Goal: Task Accomplishment & Management: Manage account settings

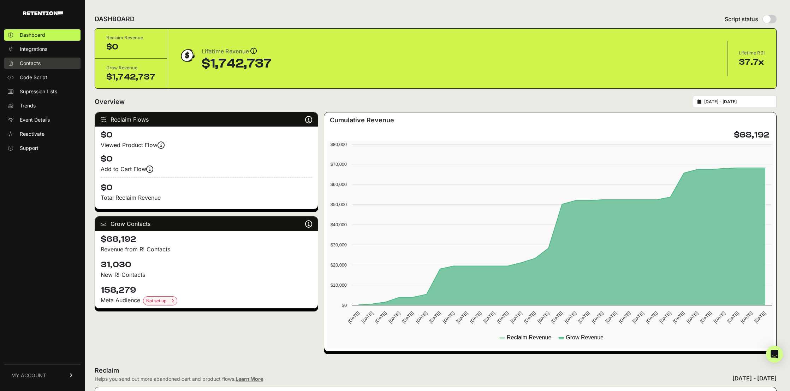
click at [44, 66] on link "Contacts" at bounding box center [42, 63] width 76 height 11
click at [67, 388] on div "Dashboard Integrations Contacts Code Script Supression Lists Trends Event Detai…" at bounding box center [42, 206] width 85 height 368
click at [67, 378] on link "MY ACCOUNT" at bounding box center [42, 375] width 76 height 22
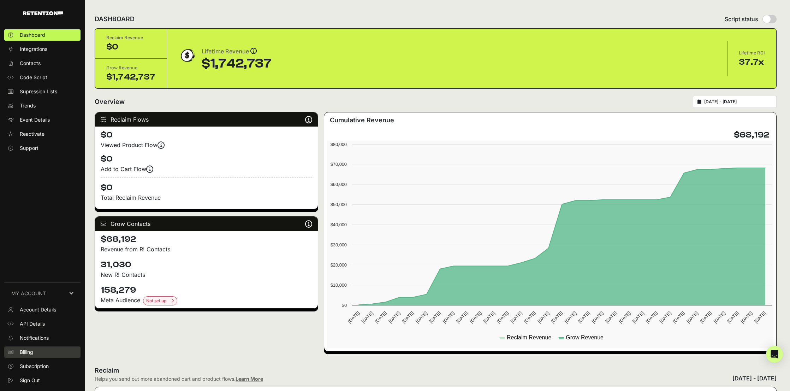
click at [64, 348] on link "Billing" at bounding box center [42, 351] width 76 height 11
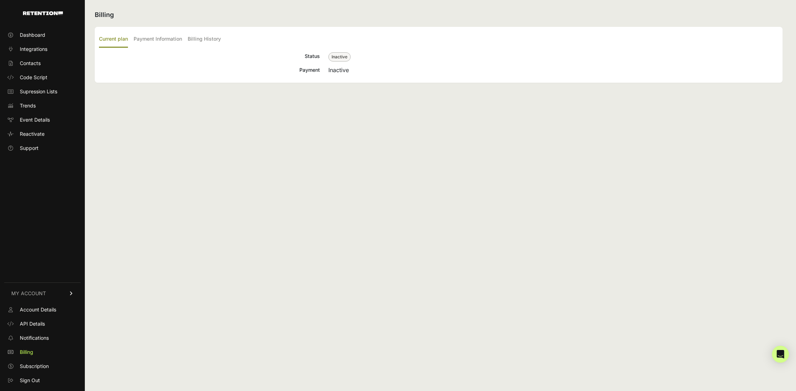
click at [313, 57] on div "Status" at bounding box center [209, 57] width 221 height 10
click at [176, 40] on label "Payment Information" at bounding box center [158, 39] width 48 height 17
click at [0, 0] on input "Payment Information" at bounding box center [0, 0] width 0 height 0
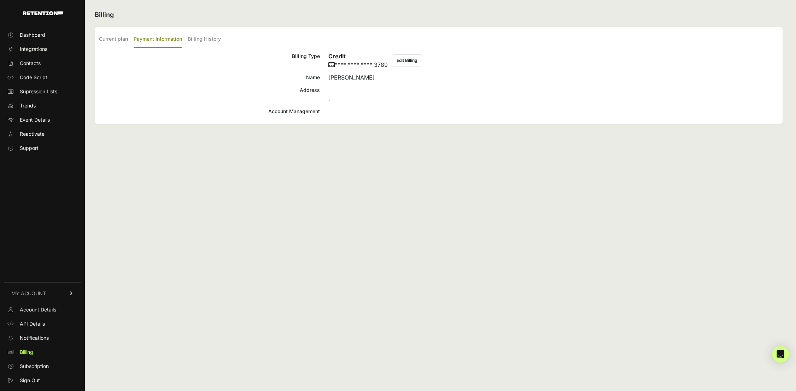
click at [406, 61] on button "Edit Billing" at bounding box center [407, 60] width 30 height 12
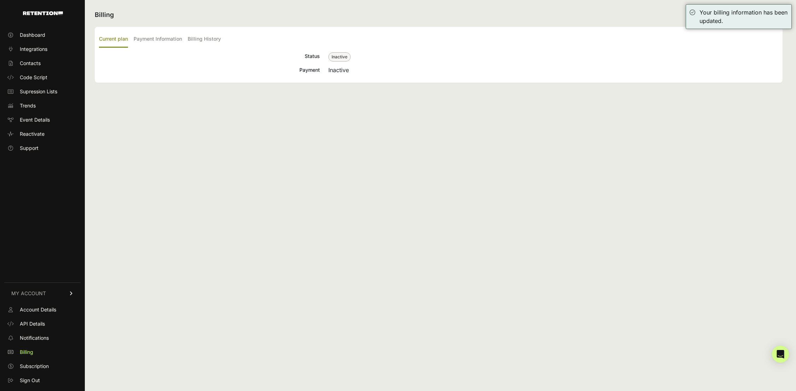
click at [313, 58] on div "Status" at bounding box center [209, 57] width 221 height 10
click at [313, 57] on div "Status" at bounding box center [209, 57] width 221 height 10
click at [118, 39] on label "Current plan" at bounding box center [113, 39] width 29 height 17
click at [0, 0] on input "Current plan" at bounding box center [0, 0] width 0 height 0
click at [42, 34] on span "Dashboard" at bounding box center [32, 34] width 25 height 7
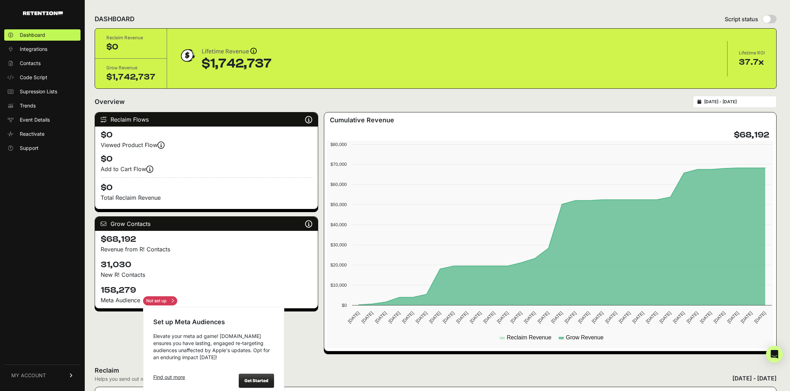
click at [167, 302] on input "checkbox" at bounding box center [160, 300] width 34 height 9
checkbox input "true"
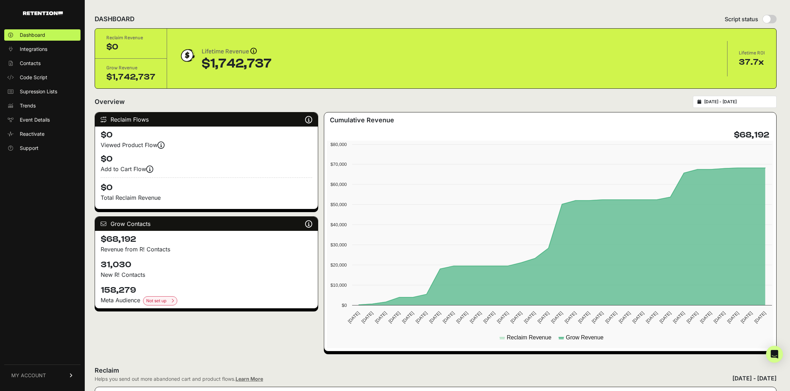
click at [261, 252] on p "Revenue from R! Contacts" at bounding box center [207, 249] width 212 height 8
